Goal: Information Seeking & Learning: Learn about a topic

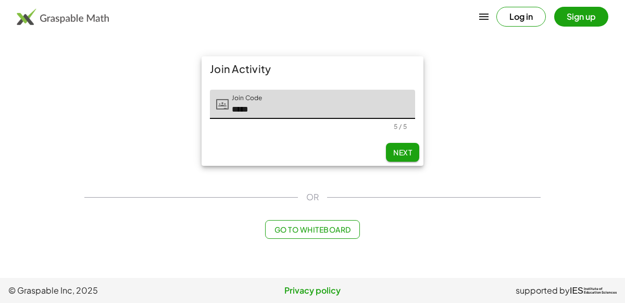
type input "*****"
click at [417, 151] on button "Next" at bounding box center [402, 152] width 33 height 19
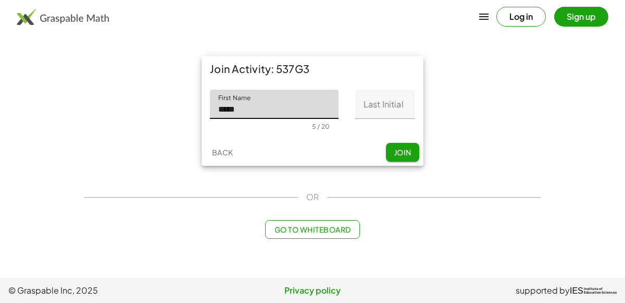
type input "*****"
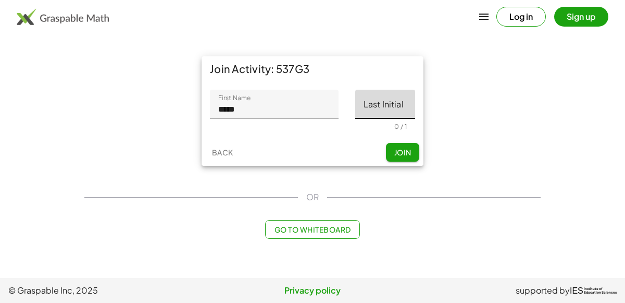
click at [405, 102] on input "Last Initial" at bounding box center [385, 104] width 60 height 29
type input "*"
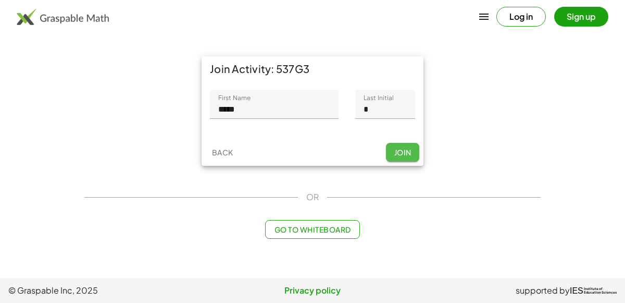
click at [407, 151] on span "Join" at bounding box center [402, 151] width 17 height 9
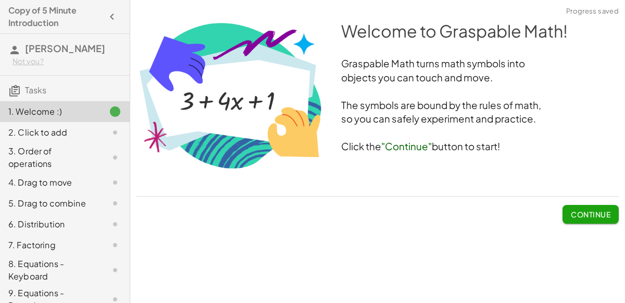
click at [593, 201] on span "Continue" at bounding box center [591, 209] width 56 height 27
click at [597, 210] on span "Continue" at bounding box center [591, 213] width 40 height 9
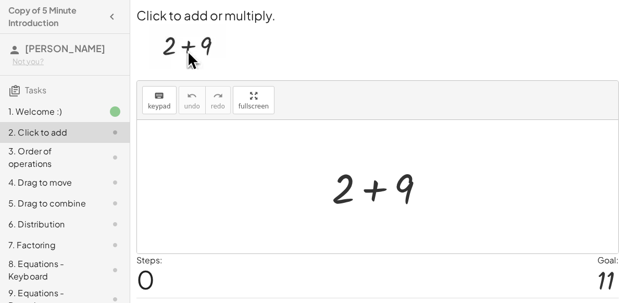
click at [386, 188] on div at bounding box center [382, 187] width 111 height 54
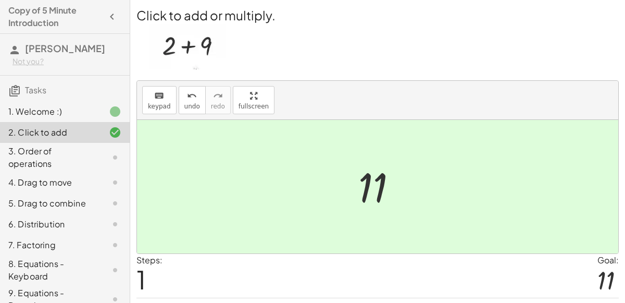
click at [101, 193] on div "3. Order of operations" at bounding box center [65, 203] width 130 height 21
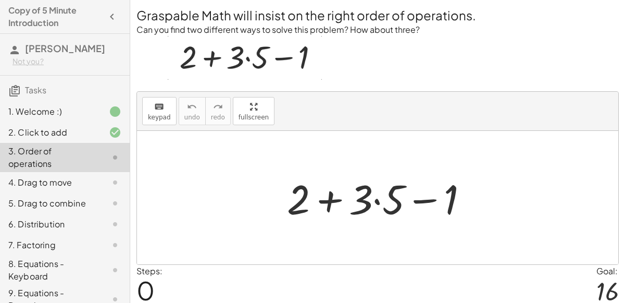
click at [369, 209] on div at bounding box center [382, 198] width 200 height 54
click at [370, 198] on div at bounding box center [382, 198] width 200 height 54
click at [332, 196] on div at bounding box center [382, 198] width 200 height 54
click at [420, 199] on div at bounding box center [382, 198] width 200 height 54
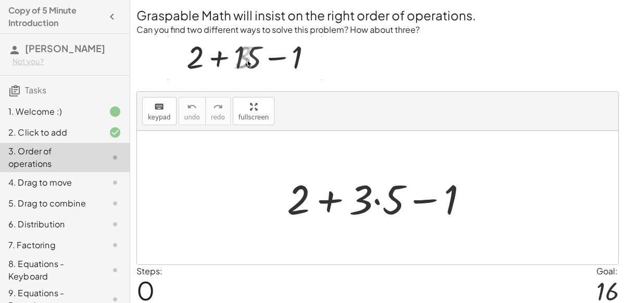
click at [392, 194] on div at bounding box center [382, 198] width 200 height 54
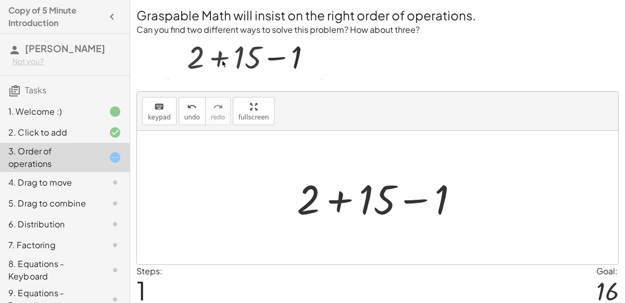
click at [345, 199] on div at bounding box center [382, 198] width 181 height 54
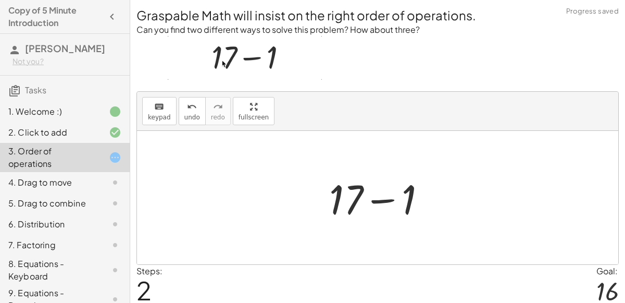
click at [385, 199] on div at bounding box center [382, 198] width 116 height 54
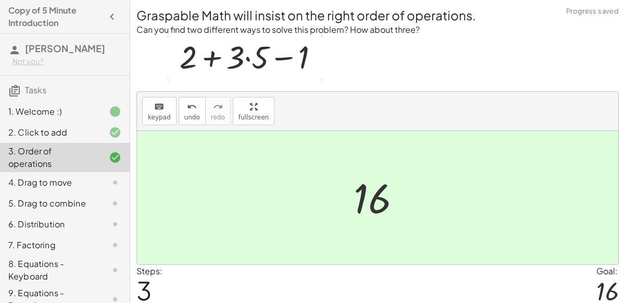
click at [89, 179] on div "4. Drag to move" at bounding box center [50, 182] width 84 height 13
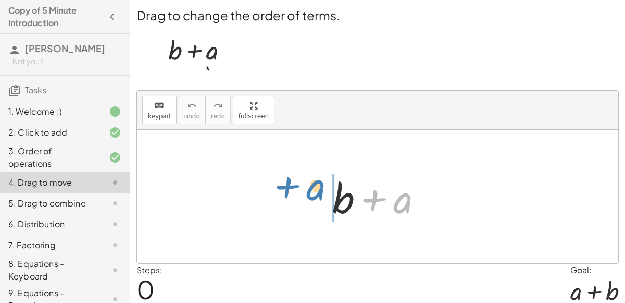
drag, startPoint x: 399, startPoint y: 198, endPoint x: 313, endPoint y: 186, distance: 86.8
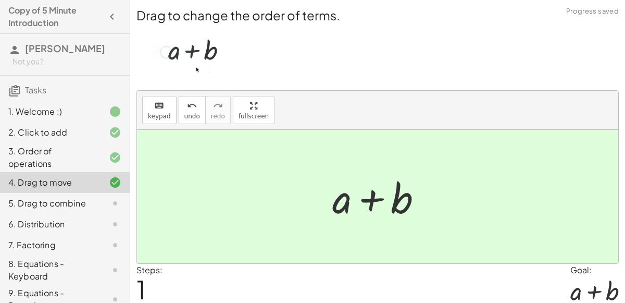
click at [103, 203] on div at bounding box center [106, 203] width 29 height 13
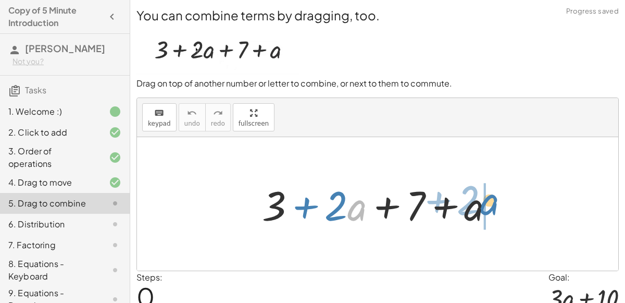
drag, startPoint x: 348, startPoint y: 213, endPoint x: 477, endPoint y: 207, distance: 129.3
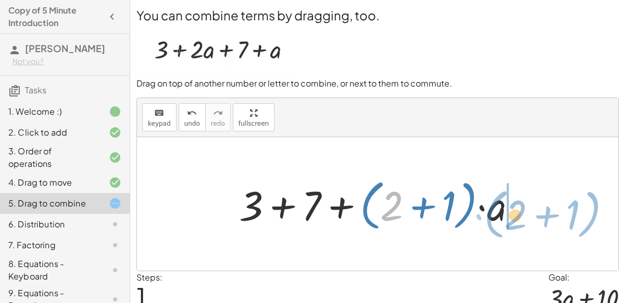
drag, startPoint x: 386, startPoint y: 207, endPoint x: 517, endPoint y: 212, distance: 131.4
click at [517, 212] on div at bounding box center [382, 204] width 296 height 60
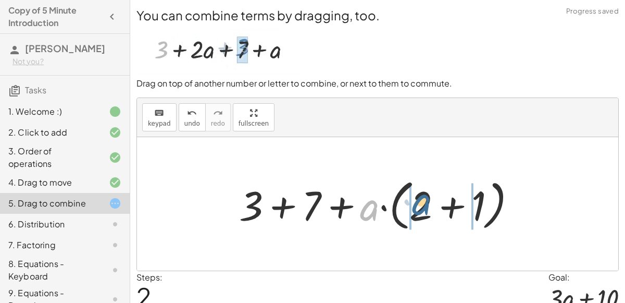
drag, startPoint x: 377, startPoint y: 204, endPoint x: 430, endPoint y: 197, distance: 53.1
click at [430, 197] on div at bounding box center [382, 204] width 296 height 60
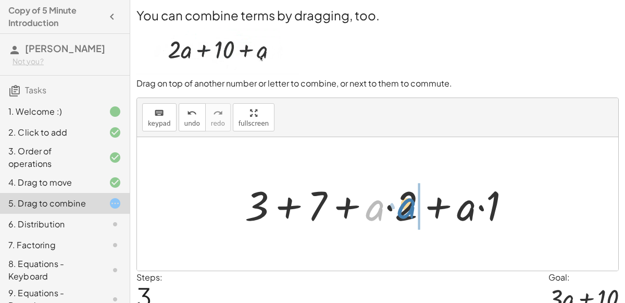
drag, startPoint x: 382, startPoint y: 207, endPoint x: 414, endPoint y: 204, distance: 32.5
click at [414, 204] on div at bounding box center [382, 204] width 284 height 54
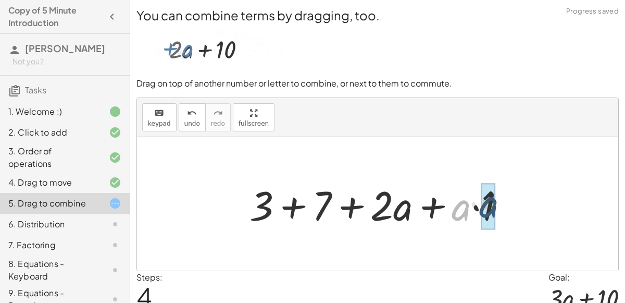
drag, startPoint x: 460, startPoint y: 207, endPoint x: 487, endPoint y: 203, distance: 27.4
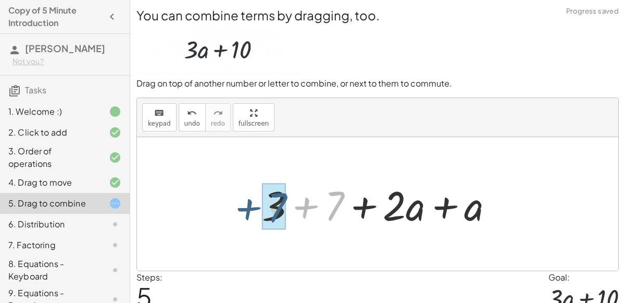
drag, startPoint x: 332, startPoint y: 195, endPoint x: 275, endPoint y: 198, distance: 56.9
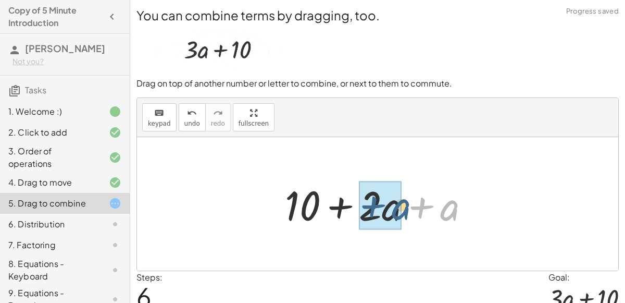
drag, startPoint x: 444, startPoint y: 208, endPoint x: 388, endPoint y: 208, distance: 56.3
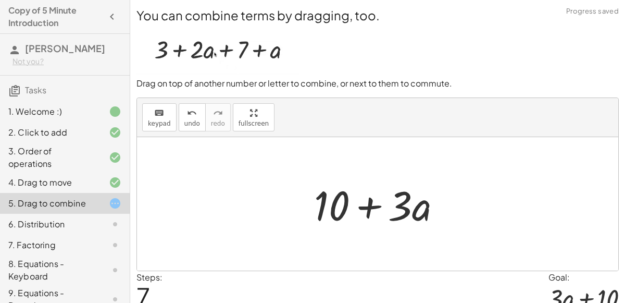
click at [376, 205] on div at bounding box center [382, 204] width 146 height 54
click at [418, 215] on div at bounding box center [382, 204] width 146 height 54
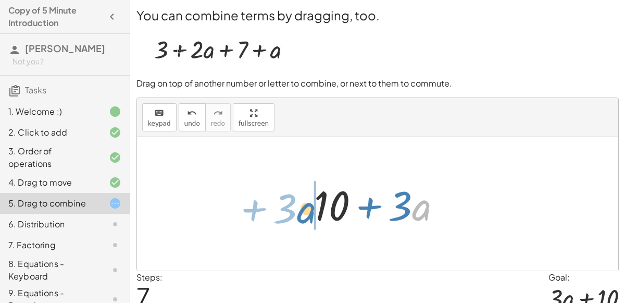
drag, startPoint x: 416, startPoint y: 215, endPoint x: 300, endPoint y: 217, distance: 116.2
click at [300, 217] on div "+ 3 + · 2 · a + 7 + a + 3 + 7 + · ( + 2 + 1 ) · a + 3 + 7 + · a · ( + 2 + 1 ) +…" at bounding box center [378, 204] width 159 height 59
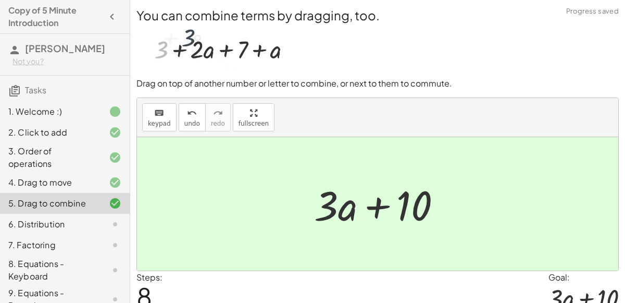
click at [94, 222] on div at bounding box center [106, 224] width 29 height 13
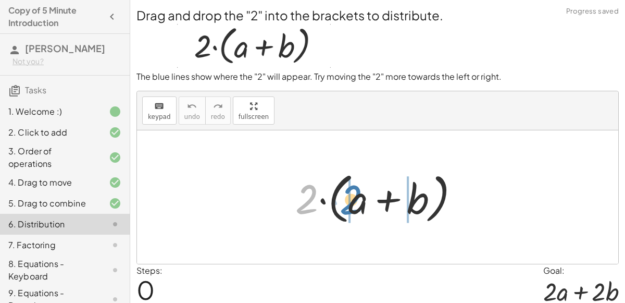
drag, startPoint x: 311, startPoint y: 201, endPoint x: 356, endPoint y: 203, distance: 45.9
click at [356, 203] on div at bounding box center [381, 197] width 183 height 60
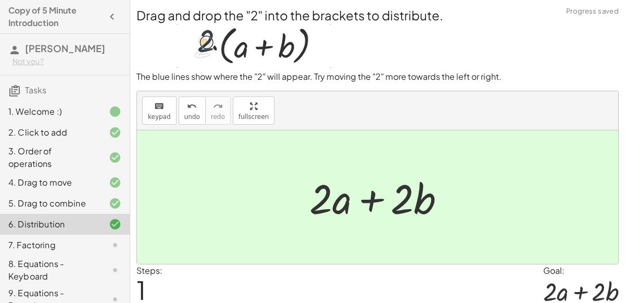
click at [70, 242] on div "7. Factoring" at bounding box center [50, 245] width 84 height 13
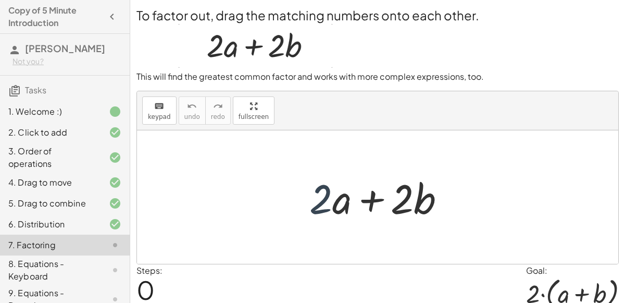
click at [329, 207] on div at bounding box center [381, 197] width 155 height 54
drag, startPoint x: 345, startPoint y: 198, endPoint x: 293, endPoint y: 196, distance: 52.6
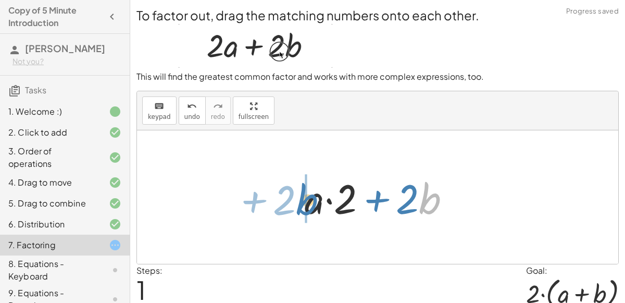
drag, startPoint x: 424, startPoint y: 204, endPoint x: 294, endPoint y: 209, distance: 129.3
click at [294, 209] on div "+ · 2 · a + · 2 · b · b + · 2 + · 2 · a + · 2 · b" at bounding box center [378, 197] width 178 height 59
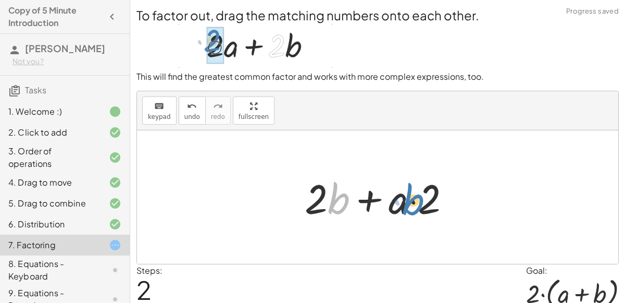
drag, startPoint x: 338, startPoint y: 202, endPoint x: 411, endPoint y: 202, distance: 72.9
click at [411, 202] on div at bounding box center [382, 197] width 165 height 54
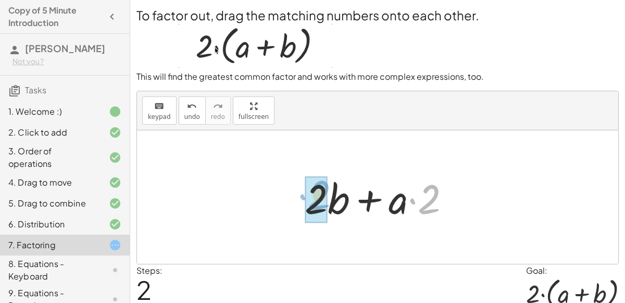
drag, startPoint x: 423, startPoint y: 204, endPoint x: 314, endPoint y: 201, distance: 109.5
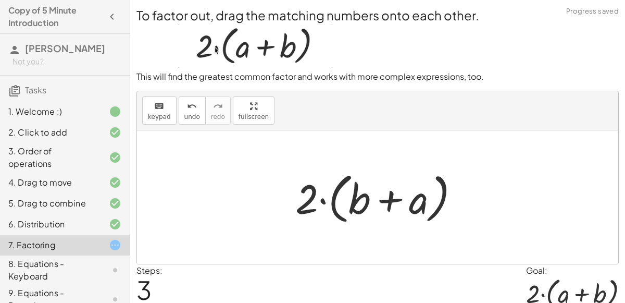
click at [352, 227] on div "+ · 2 · a + · 2 · b + · a · 2 + · 2 · b + · 2 · b + · a · 2 + · a + 2 b · ( )" at bounding box center [378, 197] width 196 height 65
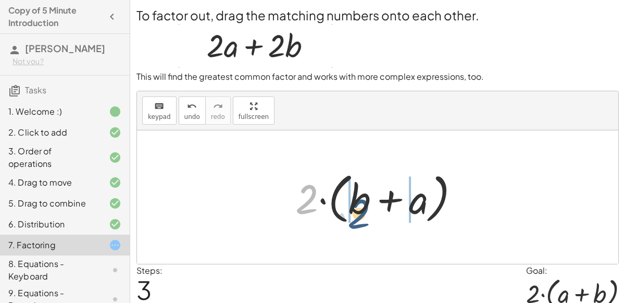
drag, startPoint x: 309, startPoint y: 199, endPoint x: 361, endPoint y: 211, distance: 52.4
click at [361, 211] on div at bounding box center [381, 197] width 183 height 60
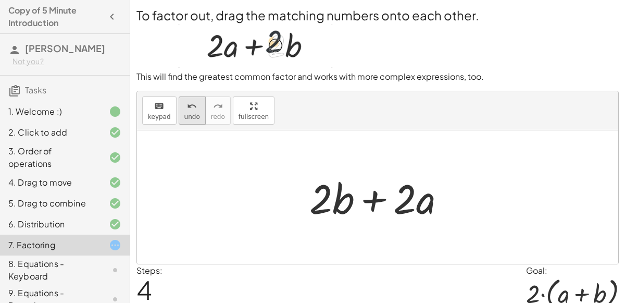
click at [181, 123] on button "undo undo" at bounding box center [192, 110] width 27 height 28
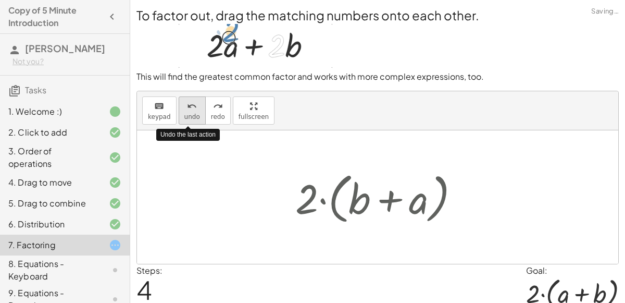
click at [181, 123] on button "undo undo" at bounding box center [192, 110] width 27 height 28
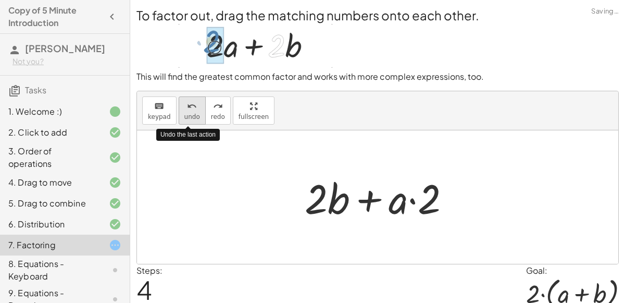
click at [181, 123] on button "undo undo" at bounding box center [192, 110] width 27 height 28
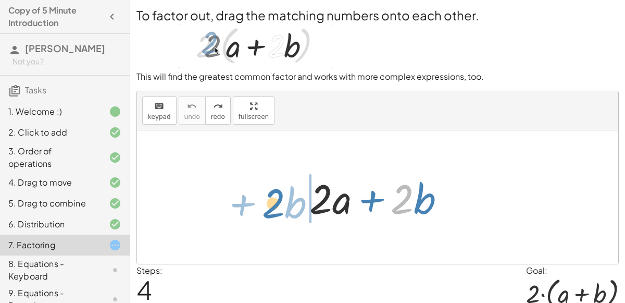
drag, startPoint x: 406, startPoint y: 209, endPoint x: 278, endPoint y: 213, distance: 128.7
click at [278, 213] on div "· 2 + · b + · 2 · a + · 2 · b" at bounding box center [377, 196] width 481 height 133
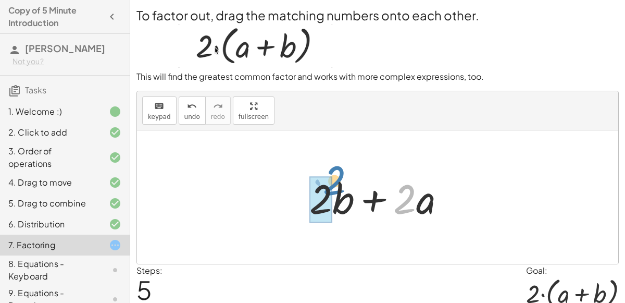
drag, startPoint x: 401, startPoint y: 200, endPoint x: 322, endPoint y: 187, distance: 80.3
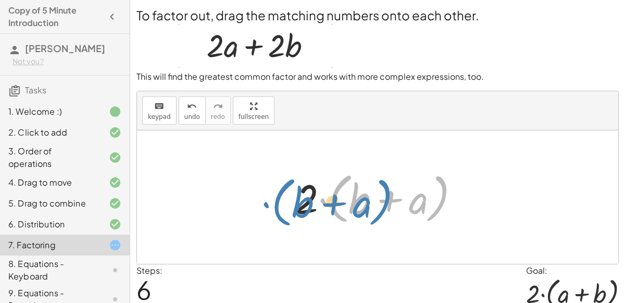
drag, startPoint x: 429, startPoint y: 200, endPoint x: 389, endPoint y: 193, distance: 40.6
click at [389, 193] on div at bounding box center [381, 197] width 183 height 60
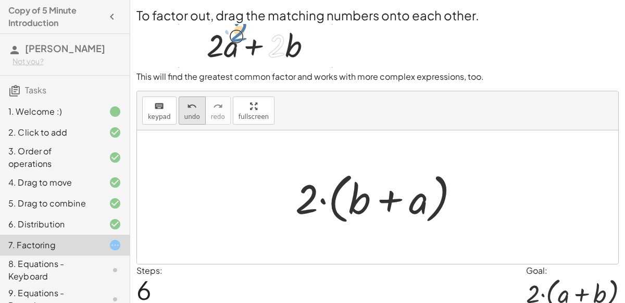
click at [182, 120] on button "undo undo" at bounding box center [192, 110] width 27 height 28
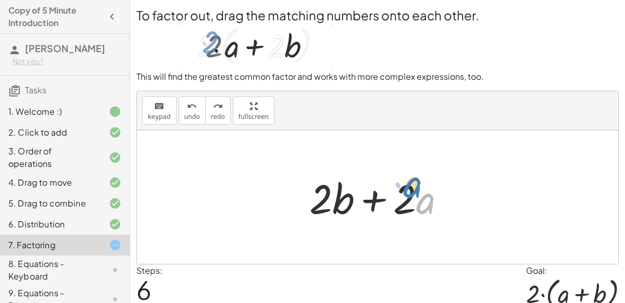
drag, startPoint x: 428, startPoint y: 197, endPoint x: 419, endPoint y: 182, distance: 17.8
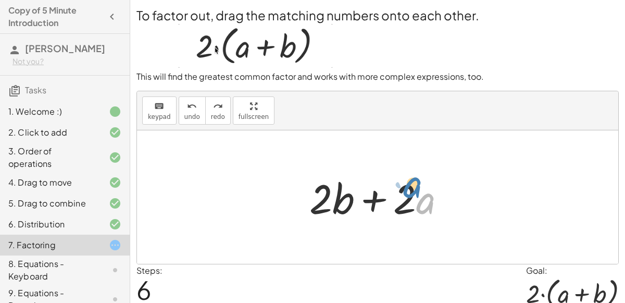
click at [419, 182] on div at bounding box center [381, 197] width 155 height 54
drag, startPoint x: 412, startPoint y: 195, endPoint x: 406, endPoint y: 192, distance: 7.2
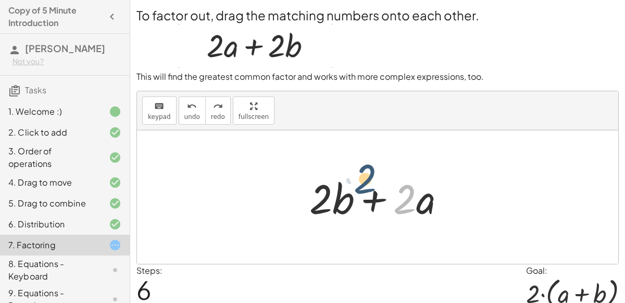
click at [406, 192] on div at bounding box center [381, 197] width 155 height 54
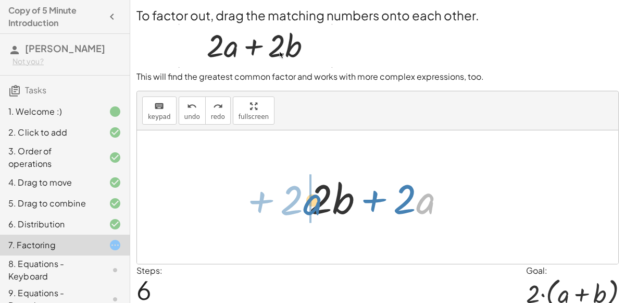
drag, startPoint x: 422, startPoint y: 200, endPoint x: 308, endPoint y: 200, distance: 113.1
click at [308, 200] on div at bounding box center [381, 197] width 155 height 54
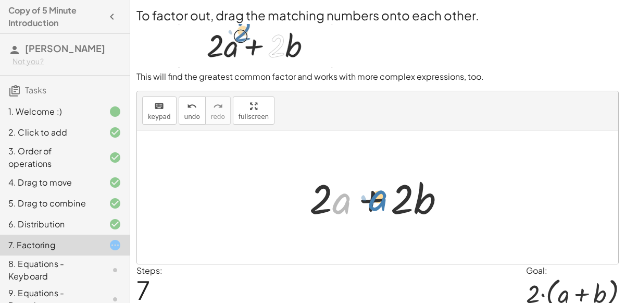
drag, startPoint x: 343, startPoint y: 205, endPoint x: 382, endPoint y: 202, distance: 39.7
click at [382, 202] on div at bounding box center [381, 197] width 155 height 54
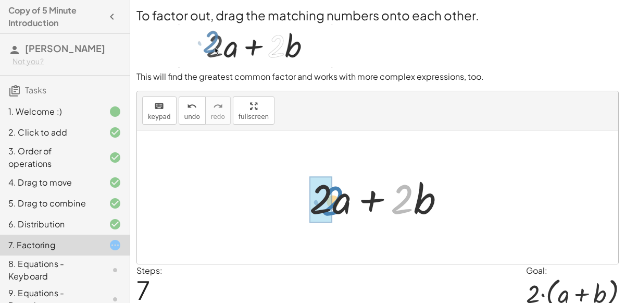
drag, startPoint x: 402, startPoint y: 201, endPoint x: 326, endPoint y: 203, distance: 76.1
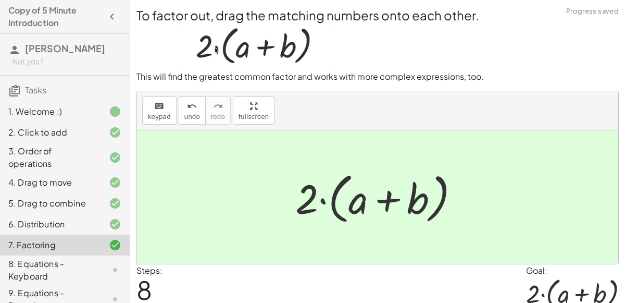
click at [65, 262] on div "8. Equations - Keyboard" at bounding box center [50, 269] width 84 height 25
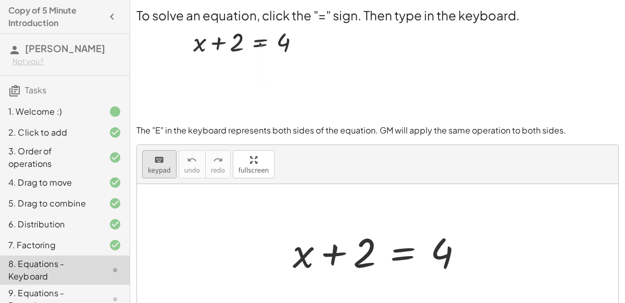
click at [167, 167] on span "keypad" at bounding box center [159, 170] width 23 height 7
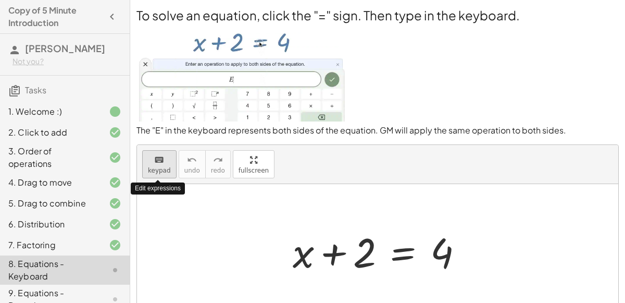
click at [158, 162] on icon "keyboard" at bounding box center [159, 160] width 10 height 13
click at [163, 153] on div "keyboard" at bounding box center [159, 159] width 23 height 13
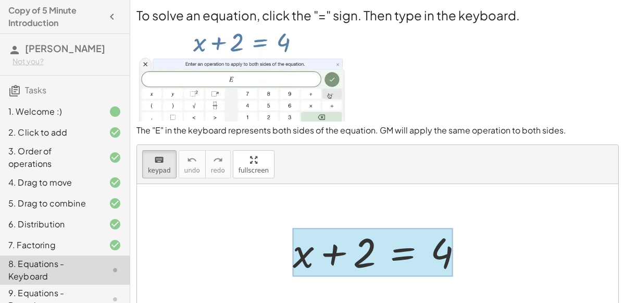
click at [390, 244] on div at bounding box center [373, 252] width 160 height 48
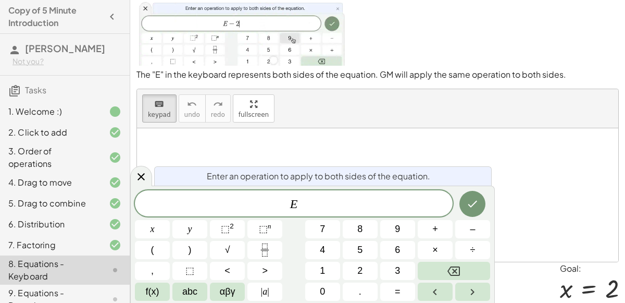
scroll to position [91, 0]
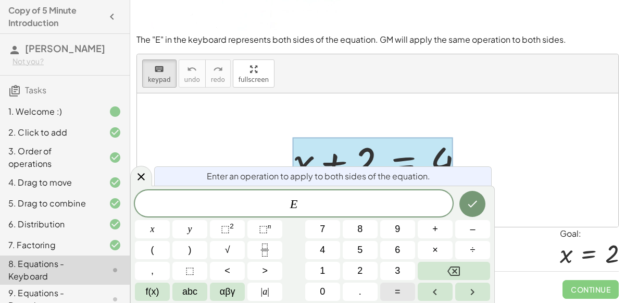
click at [386, 288] on button "=" at bounding box center [397, 291] width 35 height 18
click at [359, 267] on span "2" at bounding box center [359, 271] width 5 height 14
click at [472, 200] on icon "Done" at bounding box center [472, 203] width 13 height 13
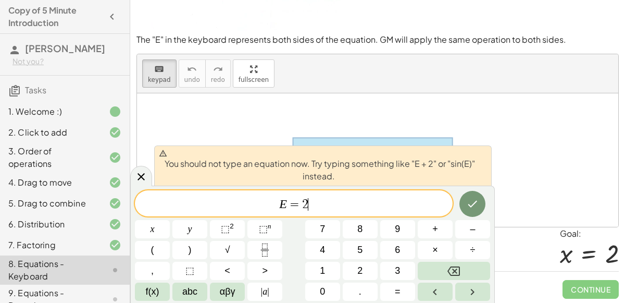
click at [301, 203] on span "=" at bounding box center [294, 204] width 15 height 13
click at [464, 267] on button "Backspace" at bounding box center [454, 271] width 72 height 18
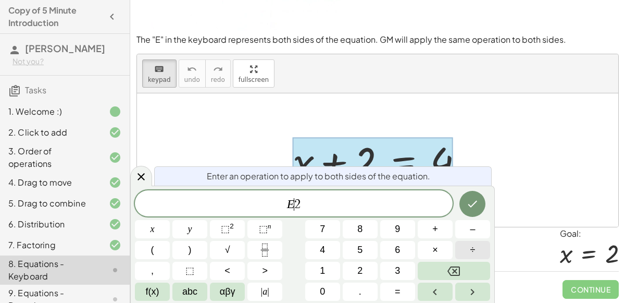
click at [463, 249] on button "÷" at bounding box center [472, 250] width 35 height 18
click at [457, 271] on icon "Backspace" at bounding box center [454, 271] width 13 height 13
click at [444, 234] on button "+" at bounding box center [435, 229] width 35 height 18
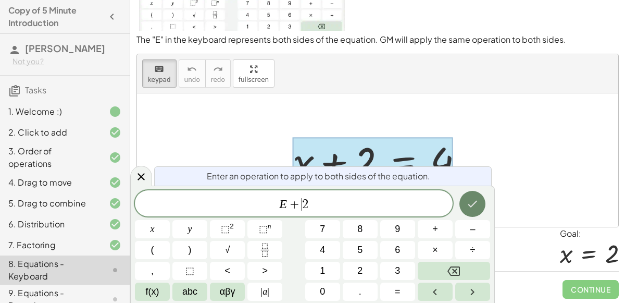
click at [467, 201] on icon "Done" at bounding box center [472, 203] width 13 height 13
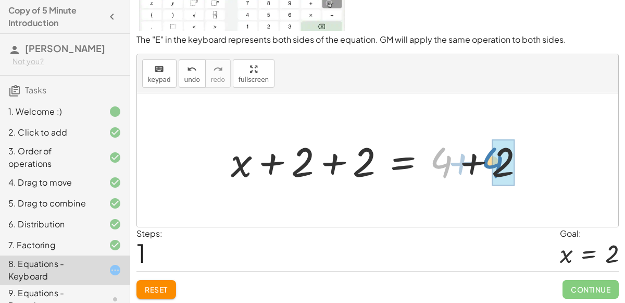
drag, startPoint x: 439, startPoint y: 164, endPoint x: 490, endPoint y: 164, distance: 51.1
click at [490, 164] on div at bounding box center [382, 160] width 313 height 54
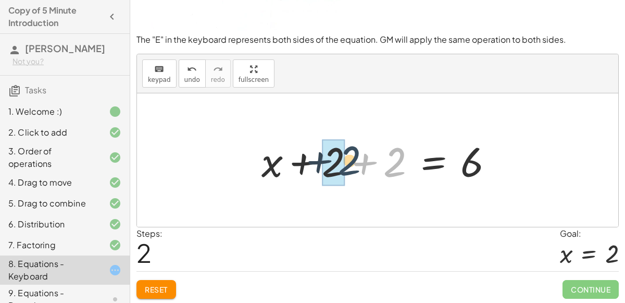
drag, startPoint x: 403, startPoint y: 165, endPoint x: 350, endPoint y: 166, distance: 53.7
click at [350, 166] on div at bounding box center [381, 160] width 251 height 54
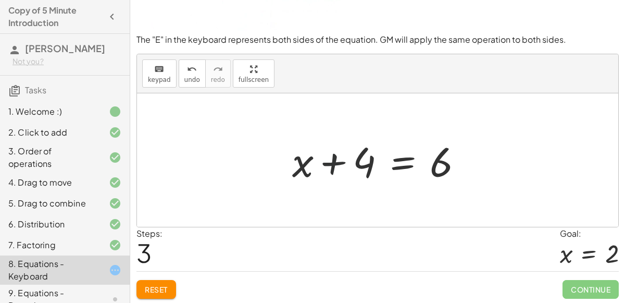
click at [340, 166] on div at bounding box center [381, 160] width 189 height 54
click at [357, 160] on div at bounding box center [381, 160] width 189 height 54
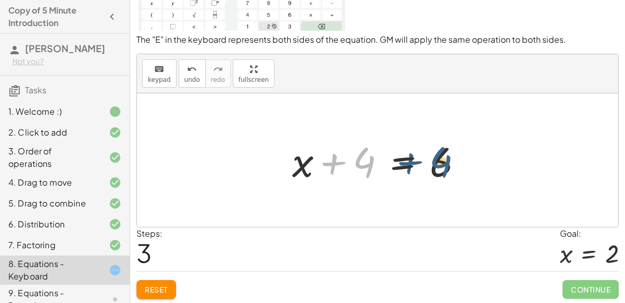
drag, startPoint x: 365, startPoint y: 167, endPoint x: 463, endPoint y: 158, distance: 98.3
click at [463, 158] on div at bounding box center [381, 160] width 189 height 54
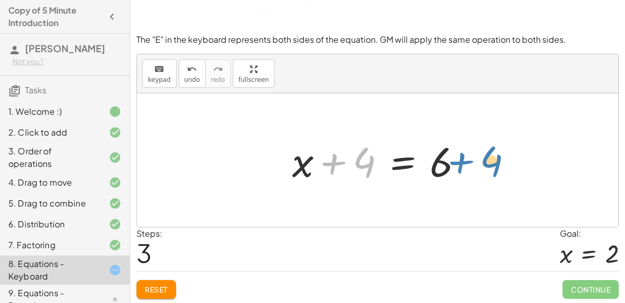
drag, startPoint x: 354, startPoint y: 164, endPoint x: 487, endPoint y: 164, distance: 132.9
click at [487, 164] on div "+ x + 2 = 4 + x + 2 + 2 = + 4 + 2 + x + 2 + 2 = 6 + 4 + x + = 6 4" at bounding box center [377, 159] width 481 height 133
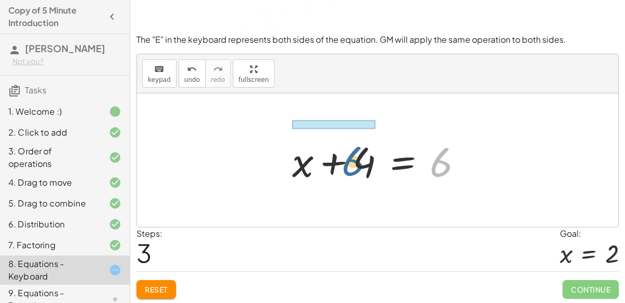
drag, startPoint x: 444, startPoint y: 165, endPoint x: 346, endPoint y: 163, distance: 97.4
click at [346, 163] on div at bounding box center [381, 160] width 189 height 54
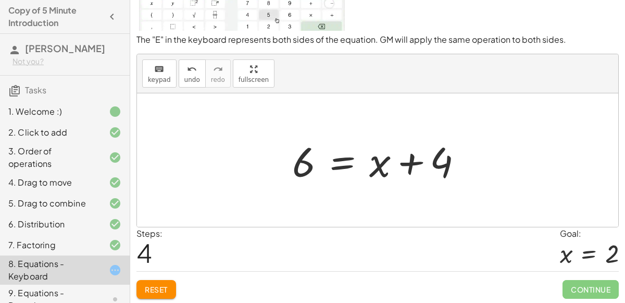
click at [390, 164] on div at bounding box center [381, 160] width 189 height 54
click at [406, 160] on div at bounding box center [381, 160] width 189 height 54
click at [425, 160] on div at bounding box center [381, 160] width 189 height 54
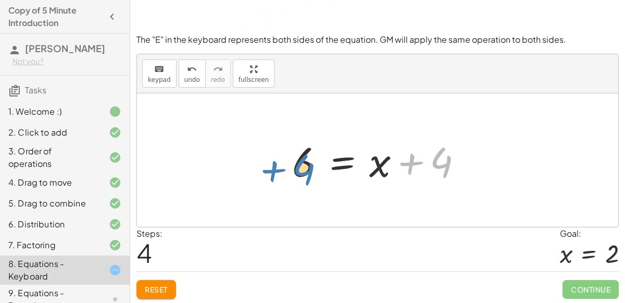
drag, startPoint x: 446, startPoint y: 159, endPoint x: 306, endPoint y: 162, distance: 140.2
click at [306, 162] on div at bounding box center [381, 160] width 189 height 54
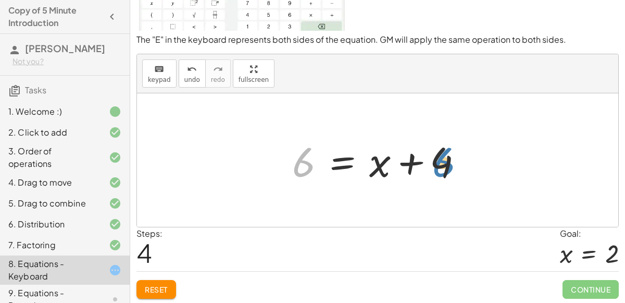
drag, startPoint x: 306, startPoint y: 162, endPoint x: 445, endPoint y: 162, distance: 139.6
click at [445, 162] on div at bounding box center [381, 160] width 189 height 54
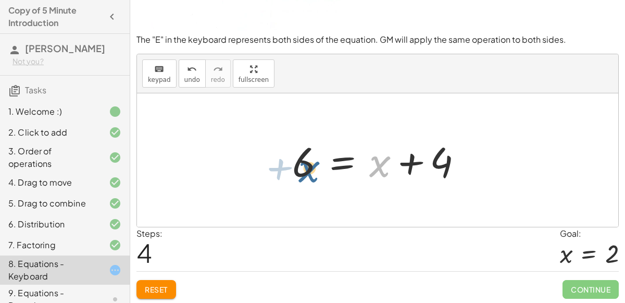
drag, startPoint x: 382, startPoint y: 164, endPoint x: 311, endPoint y: 169, distance: 71.6
click at [311, 169] on div at bounding box center [381, 160] width 189 height 54
drag, startPoint x: 384, startPoint y: 160, endPoint x: 279, endPoint y: 148, distance: 106.0
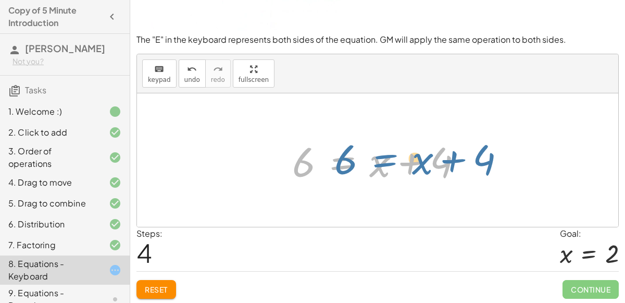
drag, startPoint x: 335, startPoint y: 157, endPoint x: 374, endPoint y: 154, distance: 39.8
click at [374, 154] on div at bounding box center [381, 160] width 189 height 54
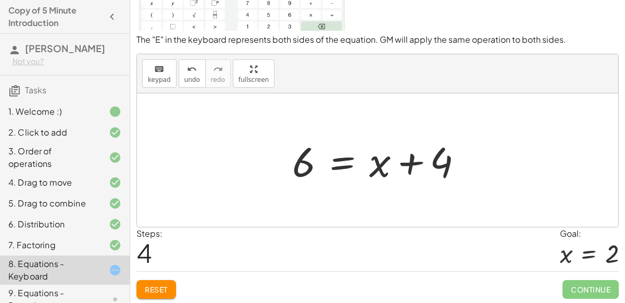
click at [450, 160] on div at bounding box center [381, 160] width 189 height 54
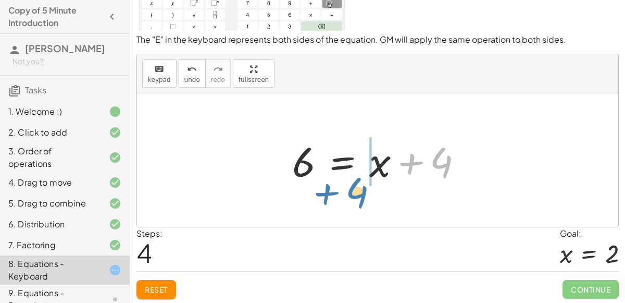
drag, startPoint x: 444, startPoint y: 165, endPoint x: 360, endPoint y: 194, distance: 89.0
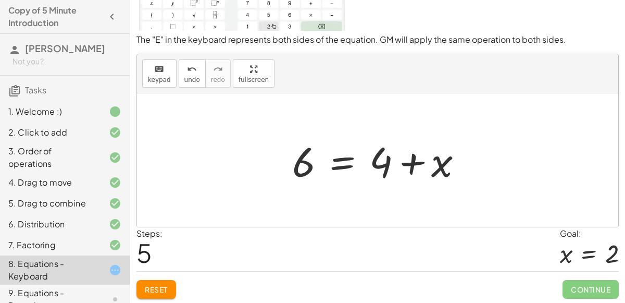
click at [406, 166] on div at bounding box center [381, 160] width 189 height 54
click at [410, 160] on div at bounding box center [381, 160] width 189 height 54
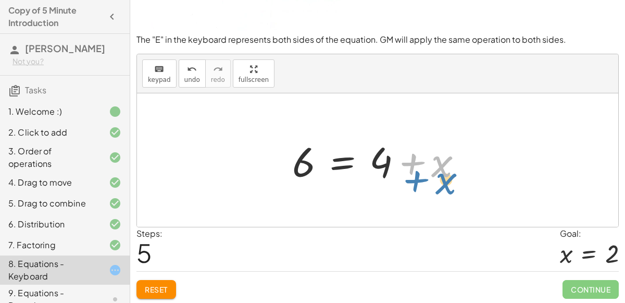
drag, startPoint x: 410, startPoint y: 160, endPoint x: 412, endPoint y: 166, distance: 6.1
click at [412, 166] on div at bounding box center [381, 160] width 189 height 54
click at [410, 166] on div at bounding box center [381, 160] width 189 height 54
click at [327, 168] on div at bounding box center [381, 160] width 189 height 54
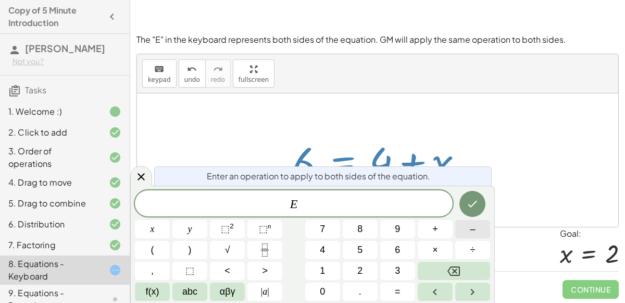
click at [464, 232] on button "–" at bounding box center [472, 229] width 35 height 18
click at [327, 253] on button "4" at bounding box center [322, 250] width 35 height 18
click at [470, 202] on icon "Done" at bounding box center [472, 203] width 13 height 13
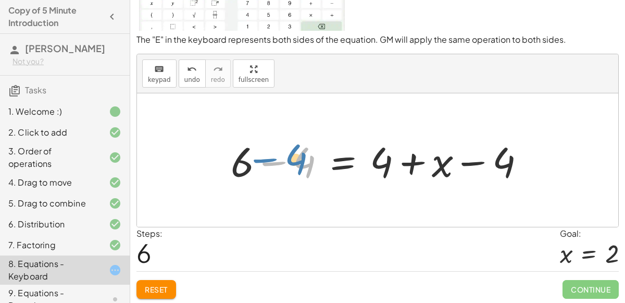
drag, startPoint x: 308, startPoint y: 171, endPoint x: 304, endPoint y: 168, distance: 5.6
click at [304, 168] on div at bounding box center [382, 160] width 313 height 54
click at [277, 159] on div at bounding box center [382, 160] width 313 height 54
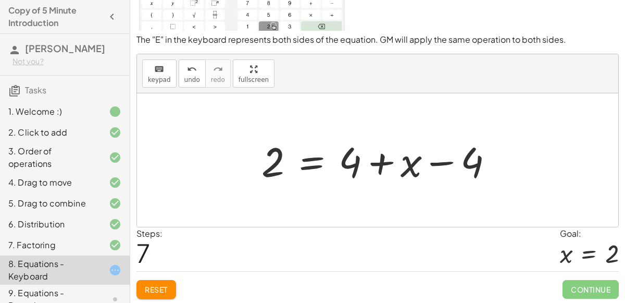
click at [450, 161] on div at bounding box center [381, 160] width 251 height 54
click at [445, 162] on div at bounding box center [381, 160] width 251 height 54
click at [478, 160] on div at bounding box center [381, 160] width 251 height 54
click at [377, 163] on div at bounding box center [381, 160] width 251 height 54
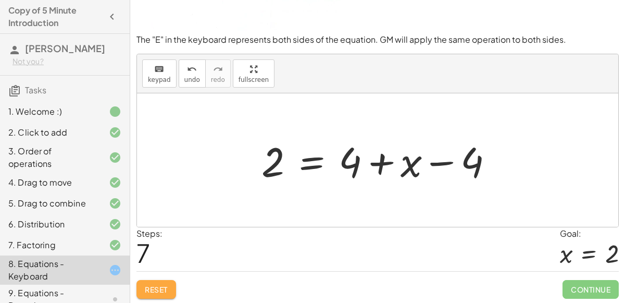
click at [155, 288] on span "Reset" at bounding box center [156, 288] width 23 height 9
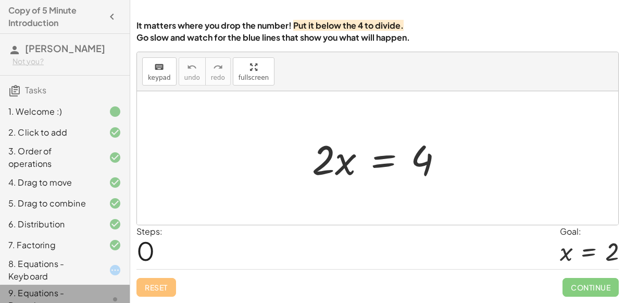
scroll to position [84, 0]
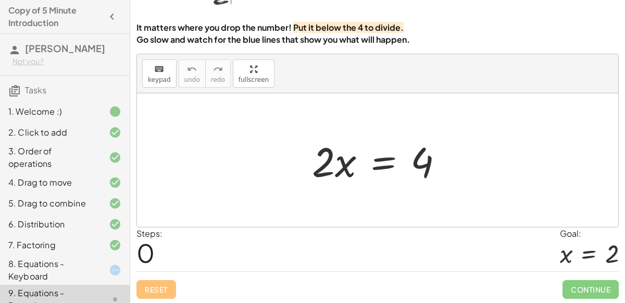
click at [371, 147] on div at bounding box center [382, 160] width 150 height 54
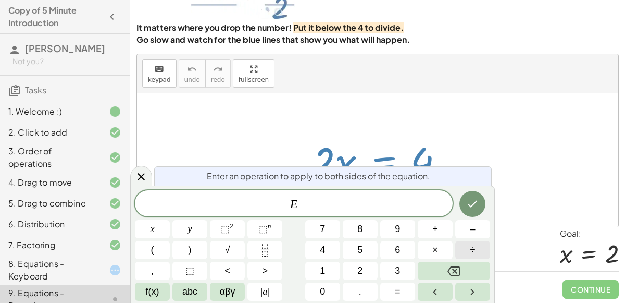
click at [464, 247] on button "÷" at bounding box center [472, 250] width 35 height 18
click at [372, 270] on button "2" at bounding box center [360, 271] width 35 height 18
click at [476, 209] on icon "Done" at bounding box center [472, 203] width 13 height 13
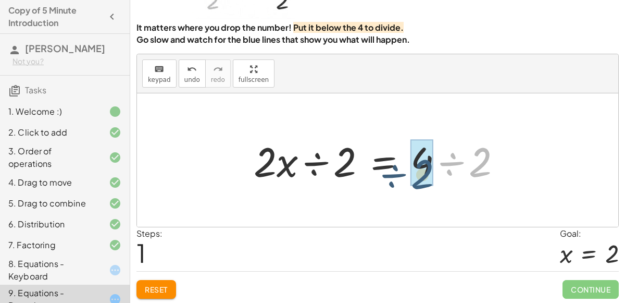
drag, startPoint x: 479, startPoint y: 160, endPoint x: 422, endPoint y: 172, distance: 58.6
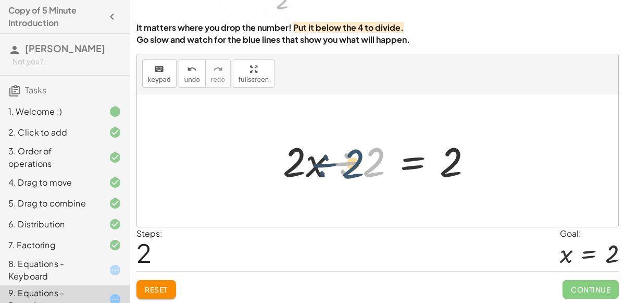
drag, startPoint x: 369, startPoint y: 160, endPoint x: 353, endPoint y: 164, distance: 17.0
click at [353, 164] on div at bounding box center [382, 160] width 208 height 54
click at [345, 162] on div at bounding box center [382, 160] width 208 height 54
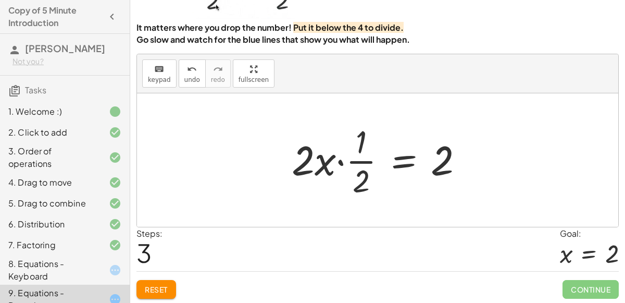
click at [351, 164] on div at bounding box center [382, 160] width 191 height 80
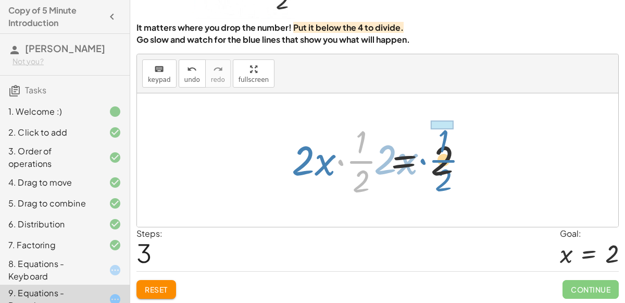
drag, startPoint x: 345, startPoint y: 162, endPoint x: 428, endPoint y: 160, distance: 82.9
click at [428, 160] on div at bounding box center [382, 160] width 191 height 80
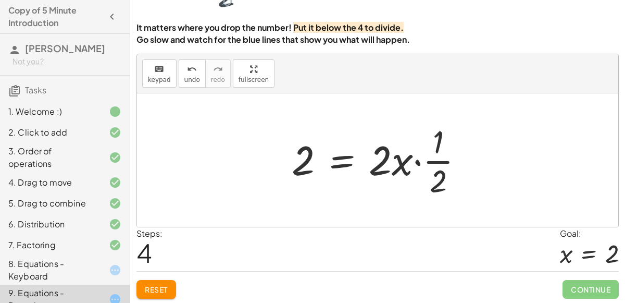
click at [363, 148] on div at bounding box center [382, 160] width 191 height 80
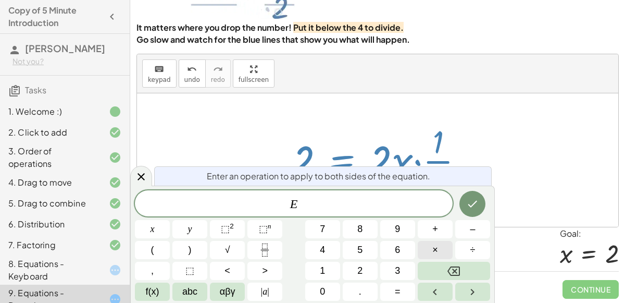
click at [432, 246] on button "×" at bounding box center [435, 250] width 35 height 18
click at [264, 246] on icon "Fraction" at bounding box center [264, 249] width 13 height 13
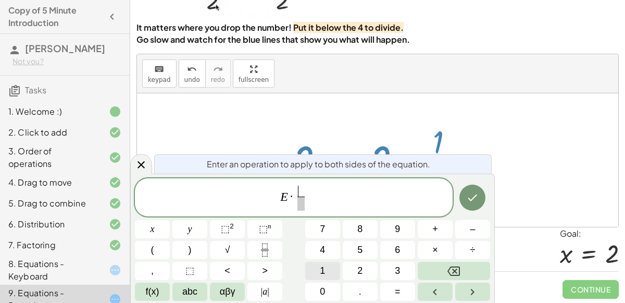
click at [323, 265] on span "1" at bounding box center [322, 271] width 5 height 14
click at [304, 209] on span at bounding box center [301, 203] width 8 height 14
click at [353, 267] on button "2" at bounding box center [360, 271] width 35 height 18
click at [470, 206] on button "Done" at bounding box center [473, 197] width 26 height 26
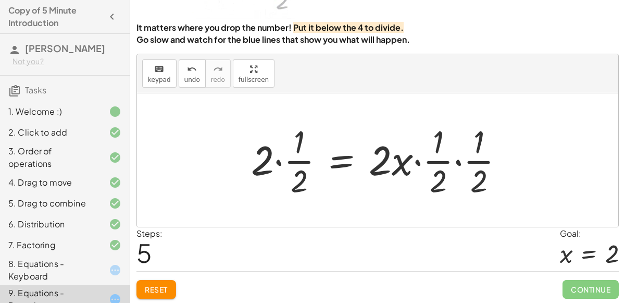
click at [452, 172] on div at bounding box center [381, 160] width 271 height 80
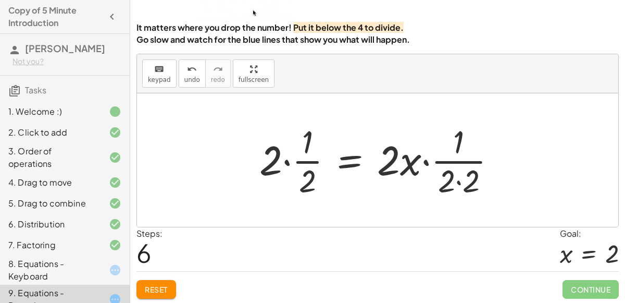
click at [312, 159] on div at bounding box center [382, 160] width 256 height 80
click at [278, 161] on div at bounding box center [382, 160] width 256 height 80
click at [175, 282] on button "Reset" at bounding box center [157, 289] width 40 height 19
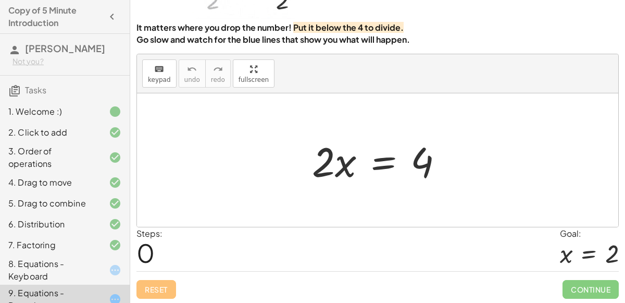
click at [348, 169] on div at bounding box center [382, 160] width 150 height 54
click at [583, 247] on div at bounding box center [589, 254] width 59 height 28
click at [385, 166] on div at bounding box center [382, 160] width 150 height 54
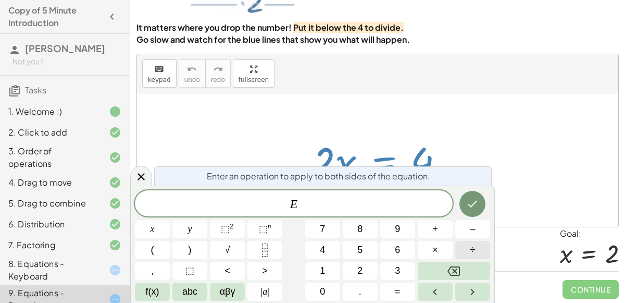
click at [466, 243] on button "÷" at bounding box center [472, 250] width 35 height 18
click at [365, 264] on button "2" at bounding box center [360, 271] width 35 height 18
click at [479, 204] on button "Done" at bounding box center [473, 204] width 26 height 26
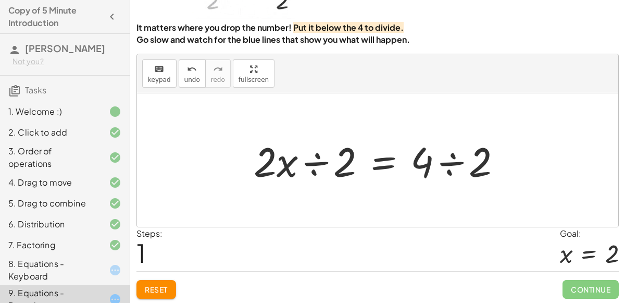
click at [325, 160] on div at bounding box center [382, 160] width 267 height 54
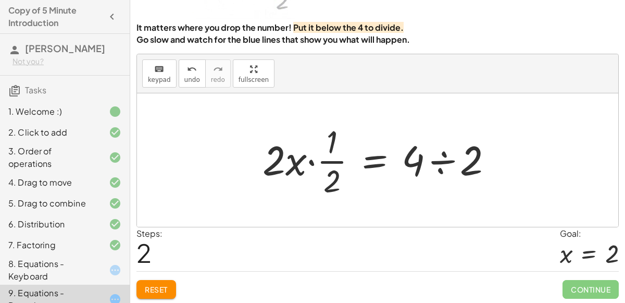
click at [452, 160] on div at bounding box center [381, 160] width 249 height 80
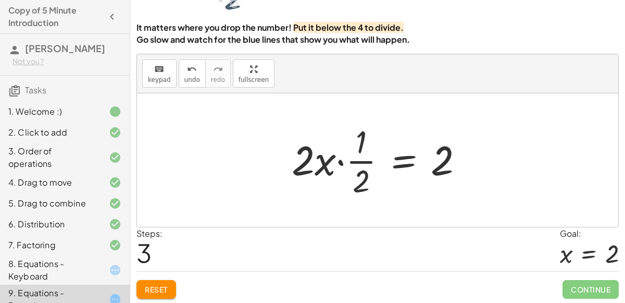
click at [360, 158] on div at bounding box center [382, 160] width 191 height 80
click at [342, 160] on div at bounding box center [382, 160] width 191 height 80
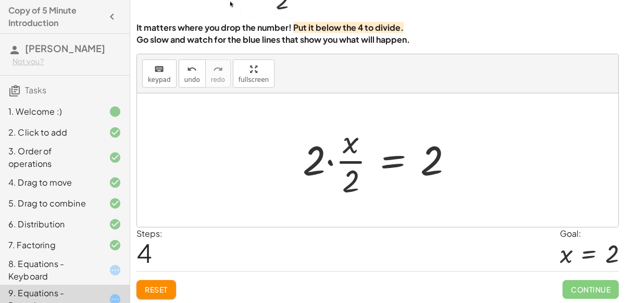
click at [328, 162] on div at bounding box center [382, 160] width 169 height 80
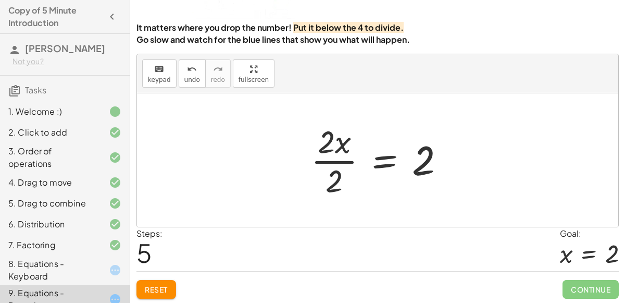
click at [371, 160] on div at bounding box center [382, 160] width 153 height 80
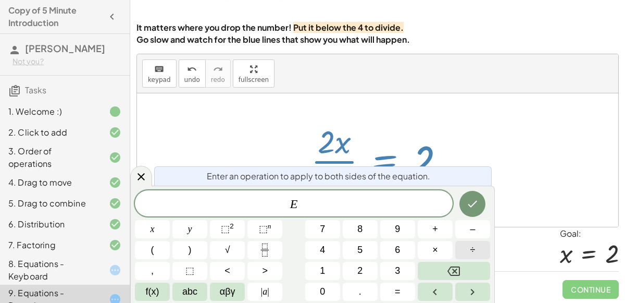
click at [467, 250] on button "÷" at bounding box center [472, 250] width 35 height 18
click at [458, 271] on icon "Backspace" at bounding box center [454, 271] width 13 height 13
click at [445, 254] on button "×" at bounding box center [435, 250] width 35 height 18
click at [372, 270] on button "2" at bounding box center [360, 271] width 35 height 18
click at [466, 207] on button "Done" at bounding box center [473, 204] width 26 height 26
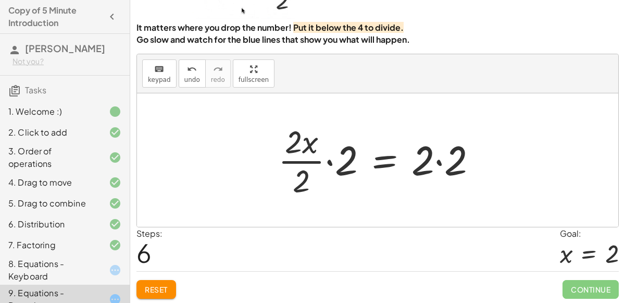
click at [330, 157] on div at bounding box center [382, 160] width 218 height 80
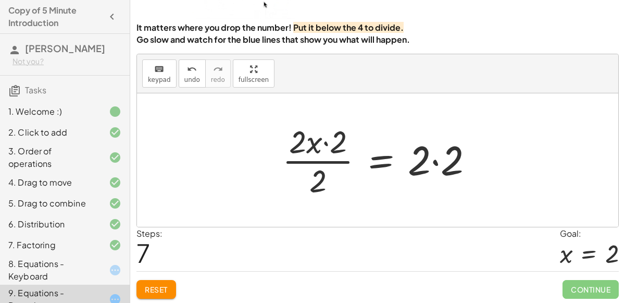
click at [326, 140] on div at bounding box center [382, 160] width 210 height 80
click at [324, 142] on div at bounding box center [382, 160] width 210 height 80
click at [432, 161] on div at bounding box center [382, 160] width 210 height 80
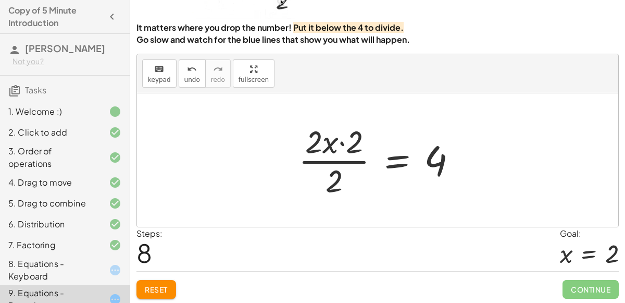
click at [337, 143] on div at bounding box center [381, 160] width 177 height 80
click at [340, 141] on div at bounding box center [381, 160] width 177 height 80
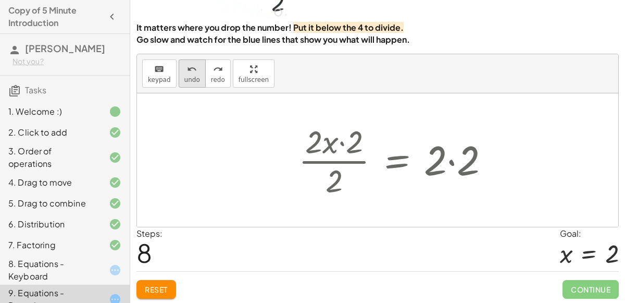
click at [189, 81] on span "undo" at bounding box center [192, 79] width 16 height 7
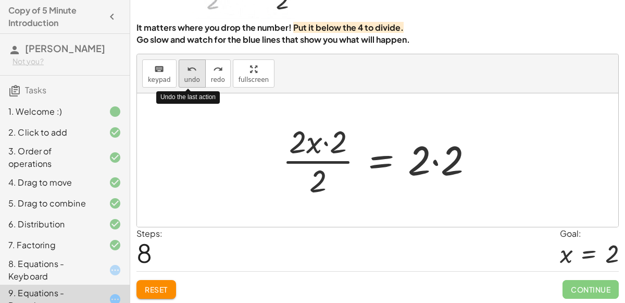
click at [189, 81] on span "undo" at bounding box center [192, 79] width 16 height 7
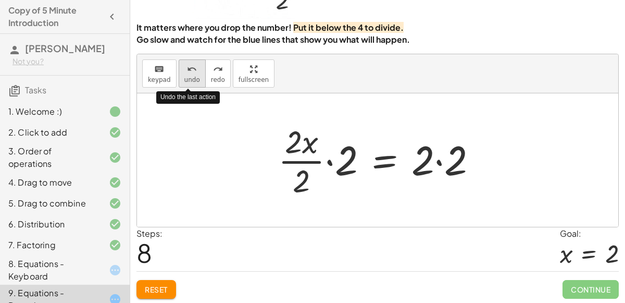
click at [189, 81] on span "undo" at bounding box center [192, 79] width 16 height 7
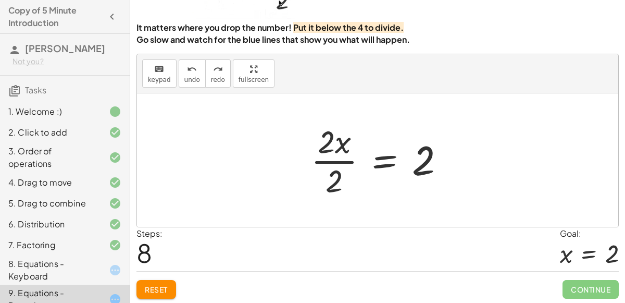
click at [334, 172] on div at bounding box center [382, 160] width 153 height 80
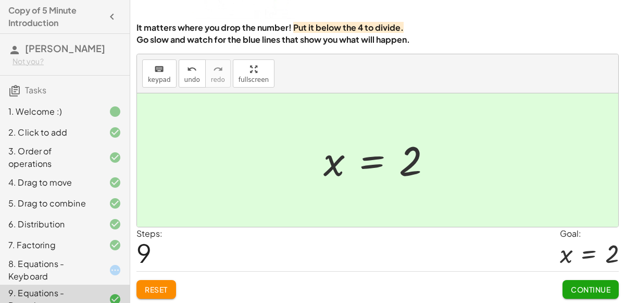
click at [65, 273] on div "8. Equations - Keyboard" at bounding box center [50, 269] width 84 height 25
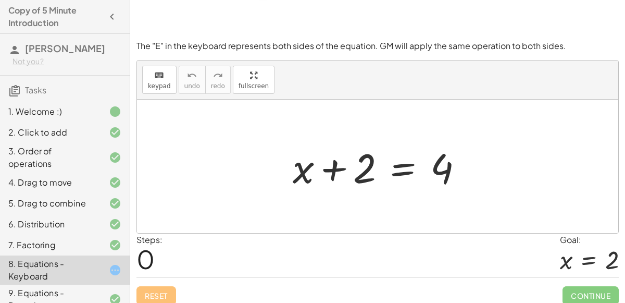
click at [333, 168] on div at bounding box center [382, 167] width 189 height 54
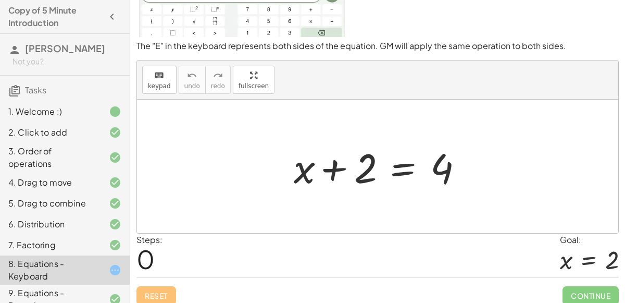
click at [304, 162] on div at bounding box center [382, 167] width 189 height 54
click at [371, 156] on div at bounding box center [382, 167] width 189 height 54
click at [437, 163] on div at bounding box center [382, 167] width 189 height 54
click at [374, 174] on div at bounding box center [382, 167] width 189 height 54
click at [404, 166] on div at bounding box center [382, 167] width 189 height 54
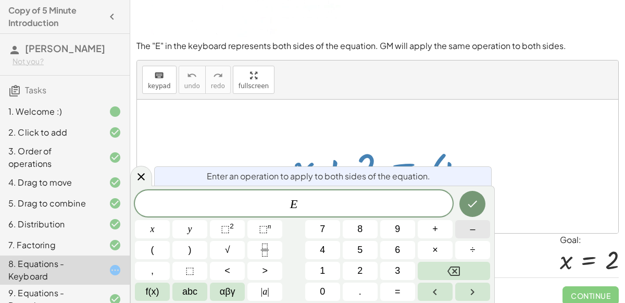
click at [472, 226] on span "–" at bounding box center [472, 229] width 5 height 14
click at [369, 266] on button "2" at bounding box center [360, 271] width 35 height 18
click at [473, 198] on icon "Done" at bounding box center [472, 203] width 13 height 13
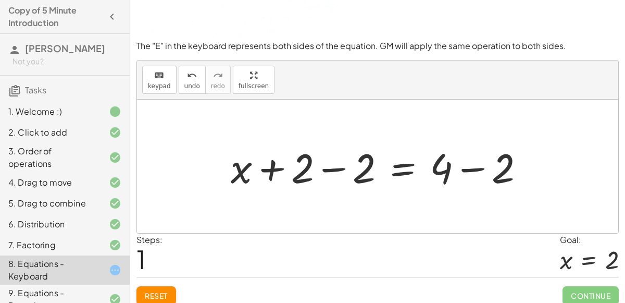
click at [471, 170] on div at bounding box center [382, 167] width 313 height 54
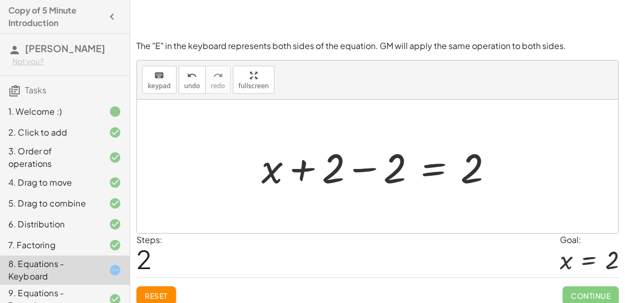
click at [367, 168] on div at bounding box center [381, 167] width 251 height 54
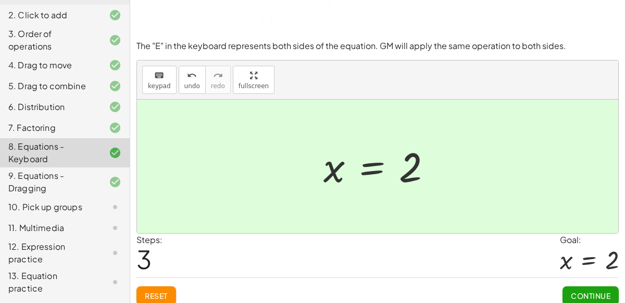
scroll to position [127, 0]
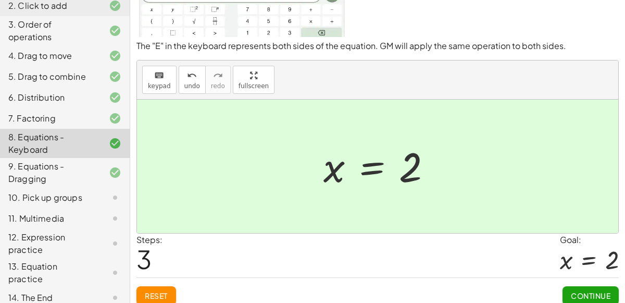
click at [74, 197] on div "10. Pick up groups" at bounding box center [50, 197] width 84 height 13
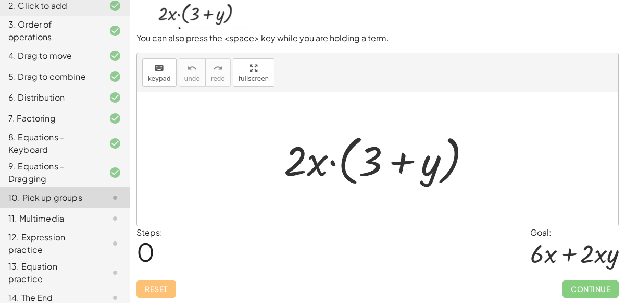
click at [335, 161] on div at bounding box center [382, 159] width 206 height 60
click at [373, 162] on div at bounding box center [382, 159] width 206 height 60
click at [395, 159] on div at bounding box center [382, 159] width 206 height 60
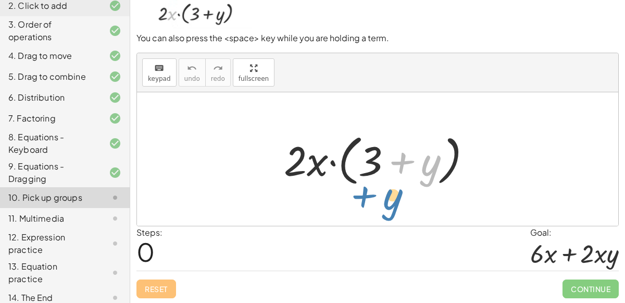
drag, startPoint x: 428, startPoint y: 172, endPoint x: 393, endPoint y: 203, distance: 46.6
click at [393, 203] on div "+ y · 2 · x · ( + 3 + y )" at bounding box center [377, 158] width 481 height 133
